Goal: Transaction & Acquisition: Purchase product/service

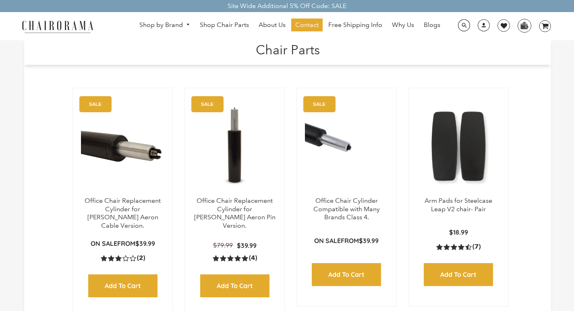
click at [219, 42] on h1 "Chair Parts" at bounding box center [287, 48] width 510 height 17
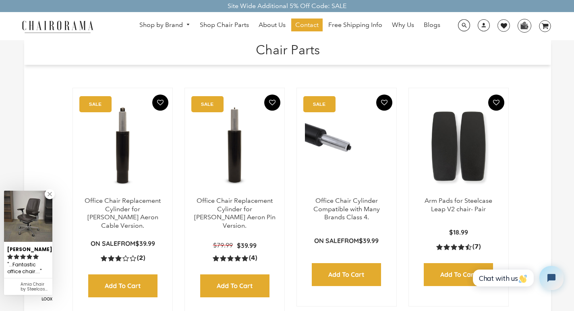
scroll to position [16, 0]
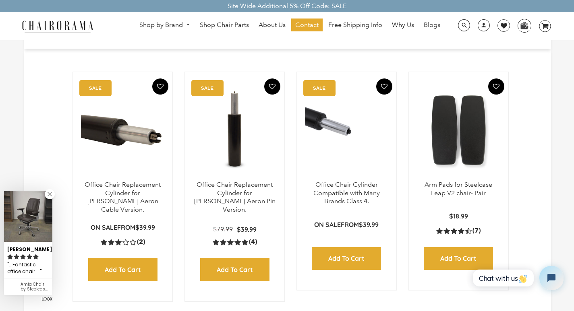
click at [337, 43] on header "Chair Parts" at bounding box center [287, 34] width 526 height 21
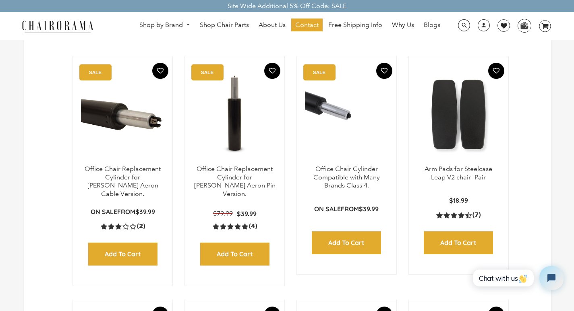
scroll to position [32, 0]
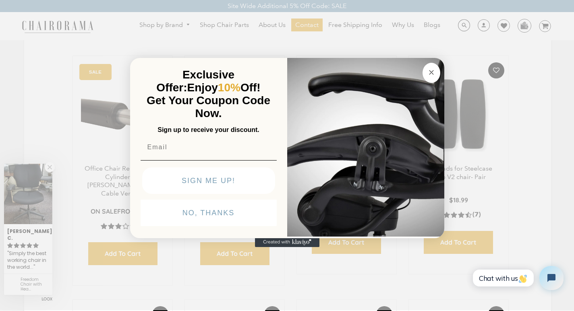
click at [219, 68] on span "Exclusive Offer:" at bounding box center [195, 80] width 78 height 25
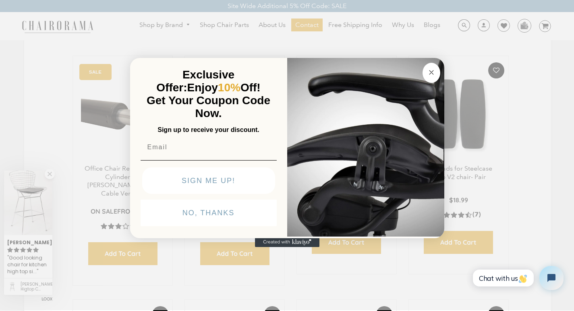
click at [349, 56] on img "POPUP Form" at bounding box center [365, 146] width 157 height 180
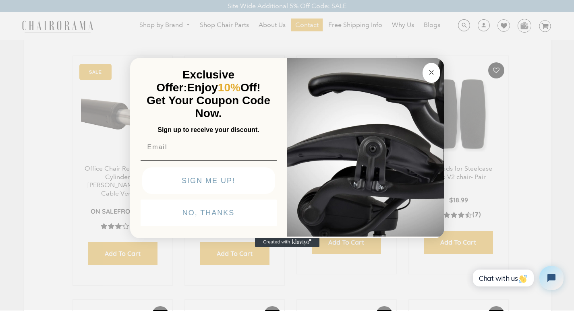
scroll to position [7, 0]
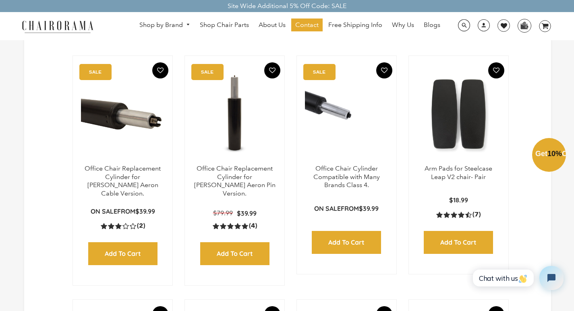
click at [102, 235] on div "Close dialog Exclusive Offer: Enjoy 10% Off! Get Your Coupon Code Now. Sign up …" at bounding box center [287, 154] width 574 height 311
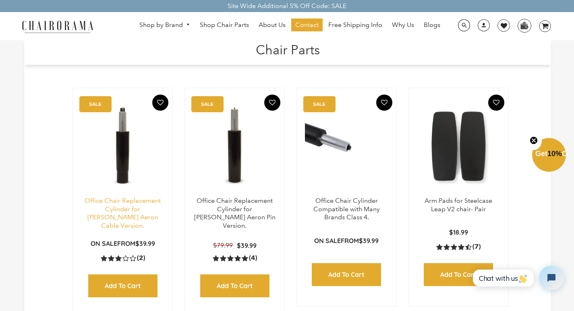
click at [92, 206] on link "Office Chair Replacement Cylinder for Herman Miller Aeron Cable Version." at bounding box center [123, 213] width 76 height 33
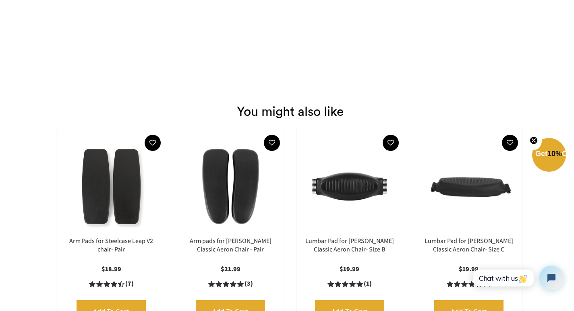
scroll to position [1207, 0]
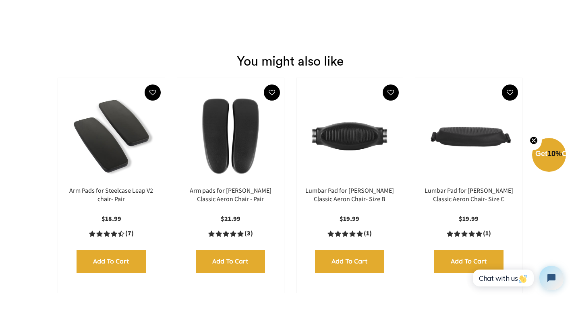
click at [83, 228] on div "$18.99 4.4 rating (7 votes) (7) Add to Cart Quick View" at bounding box center [111, 244] width 91 height 58
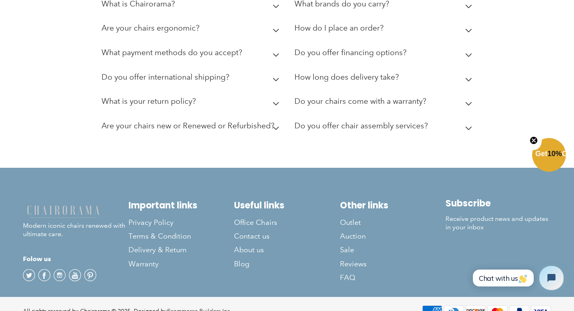
scroll to position [1622, 0]
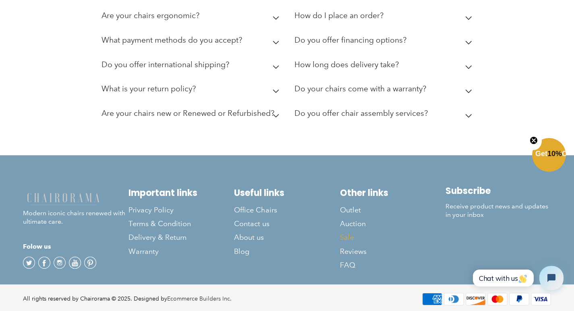
click at [350, 231] on link "Sale" at bounding box center [392, 238] width 105 height 14
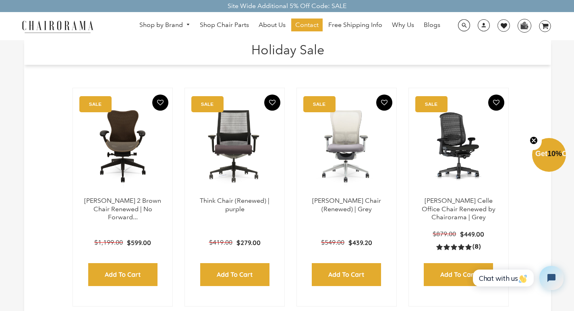
click at [216, 43] on h1 "Holiday Sale" at bounding box center [287, 48] width 510 height 17
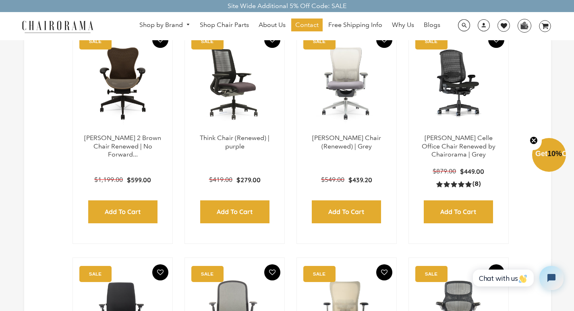
scroll to position [64, 0]
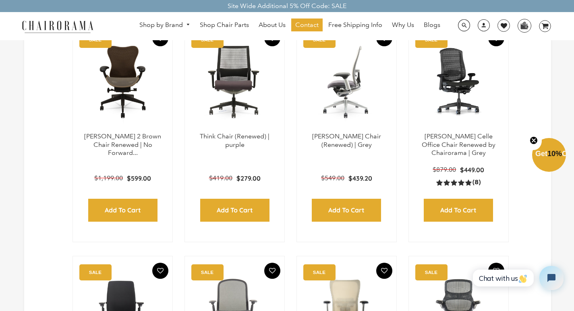
click at [336, 43] on img at bounding box center [346, 82] width 83 height 101
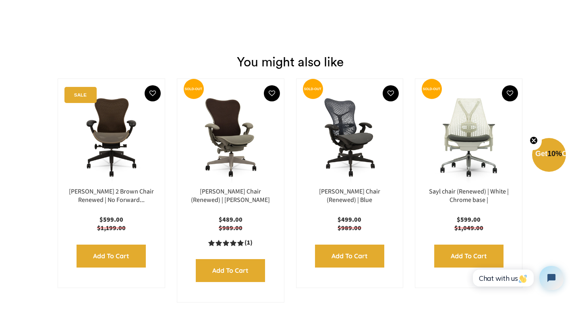
scroll to position [1203, 0]
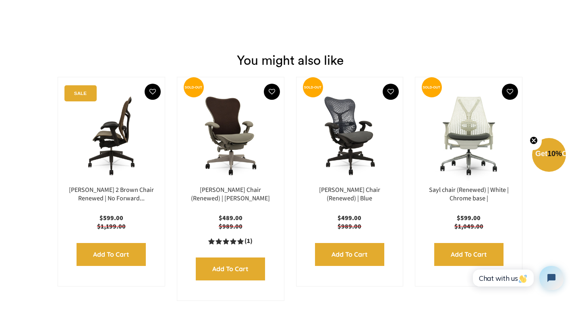
click at [90, 214] on p "$599.00" at bounding box center [111, 218] width 91 height 8
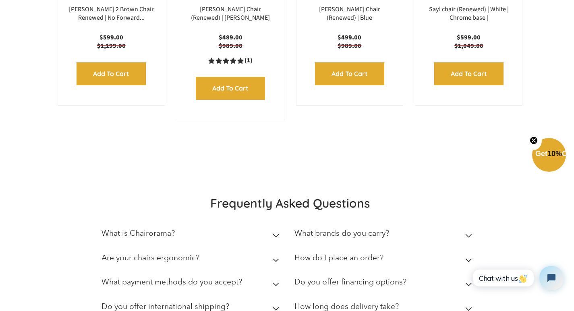
scroll to position [1422, 0]
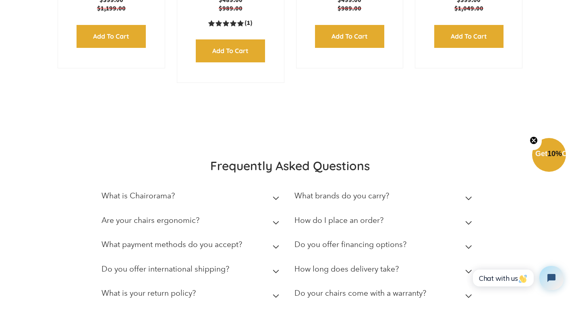
click at [431, 210] on summary "How do I place an order?" at bounding box center [384, 222] width 181 height 25
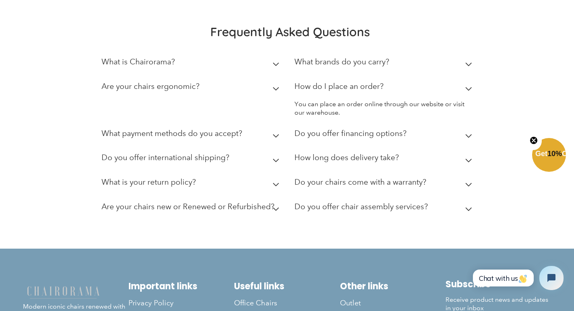
scroll to position [1589, 0]
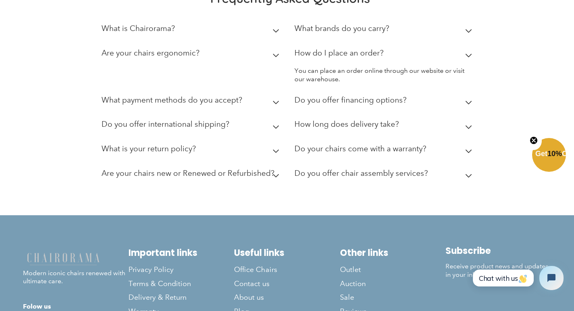
click at [294, 43] on summary "How do I place an order?" at bounding box center [384, 55] width 181 height 25
